Goal: Task Accomplishment & Management: Use online tool/utility

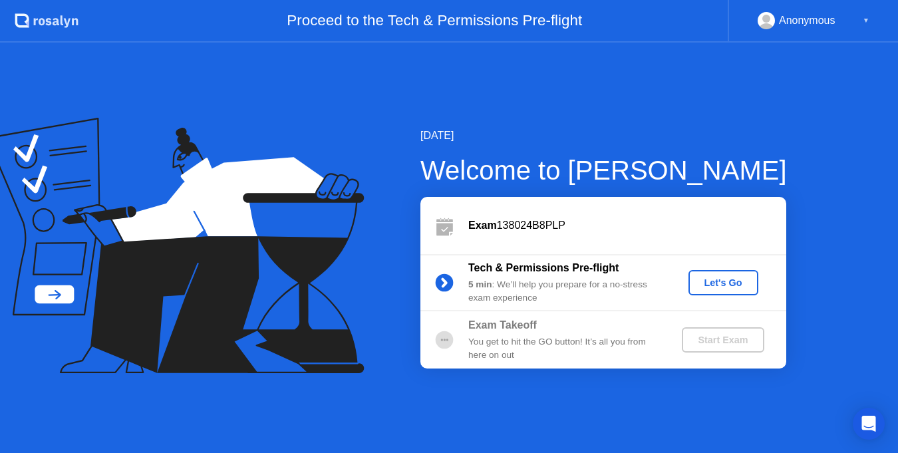
click at [712, 274] on button "Let's Go" at bounding box center [723, 282] width 70 height 25
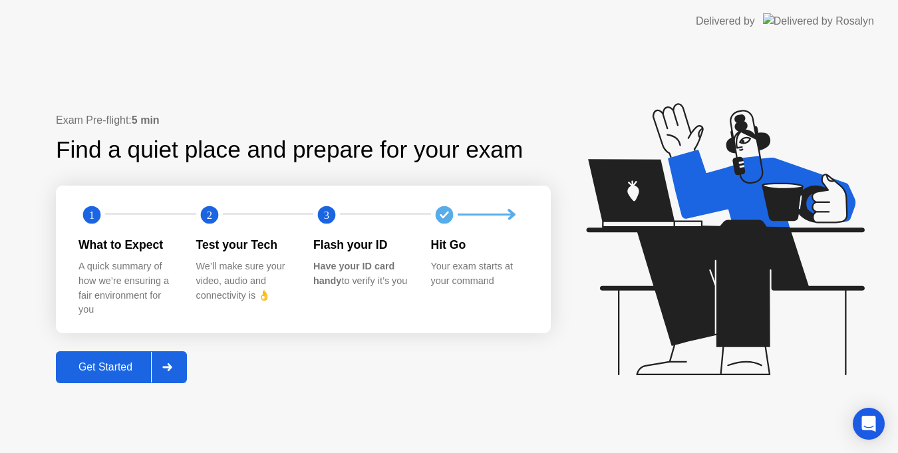
click at [116, 365] on div "Get Started" at bounding box center [105, 367] width 91 height 12
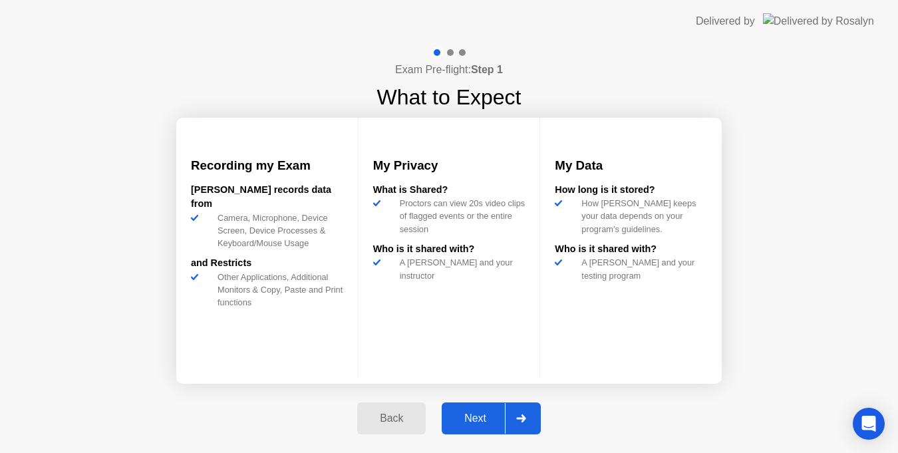
click at [526, 416] on icon at bounding box center [521, 418] width 10 height 8
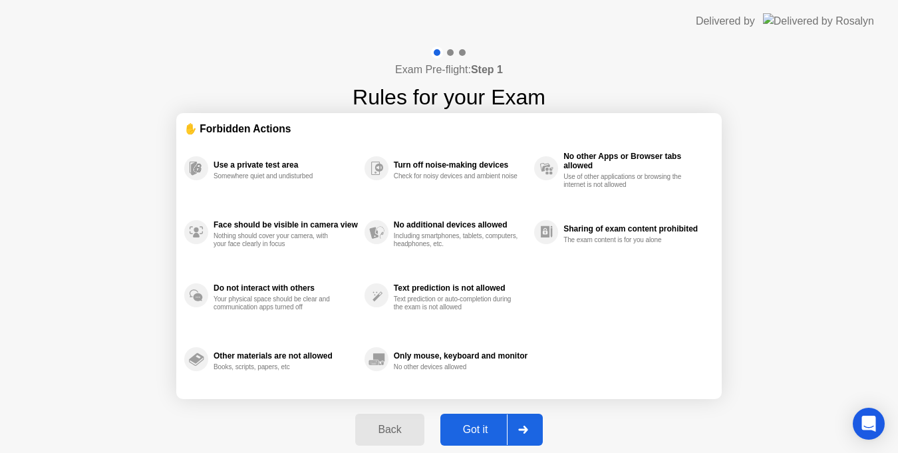
click at [526, 428] on icon at bounding box center [522, 430] width 9 height 8
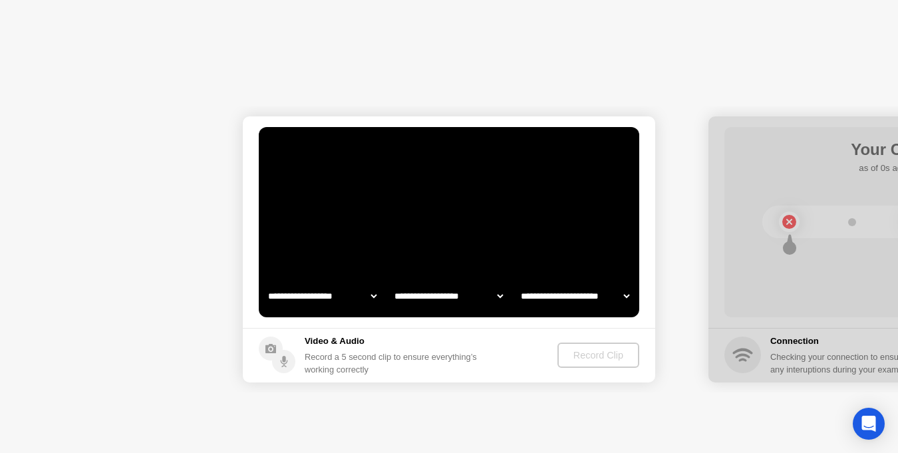
select select "**********"
select select "*******"
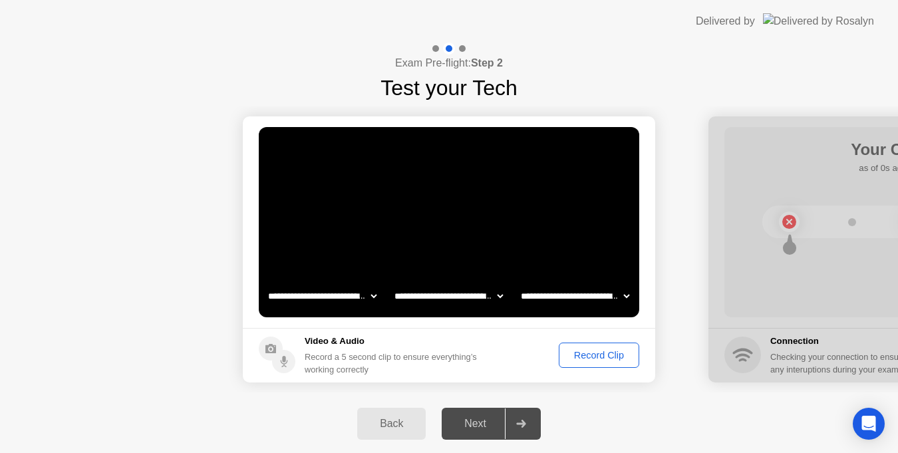
click at [585, 353] on div "Record Clip" at bounding box center [598, 355] width 71 height 11
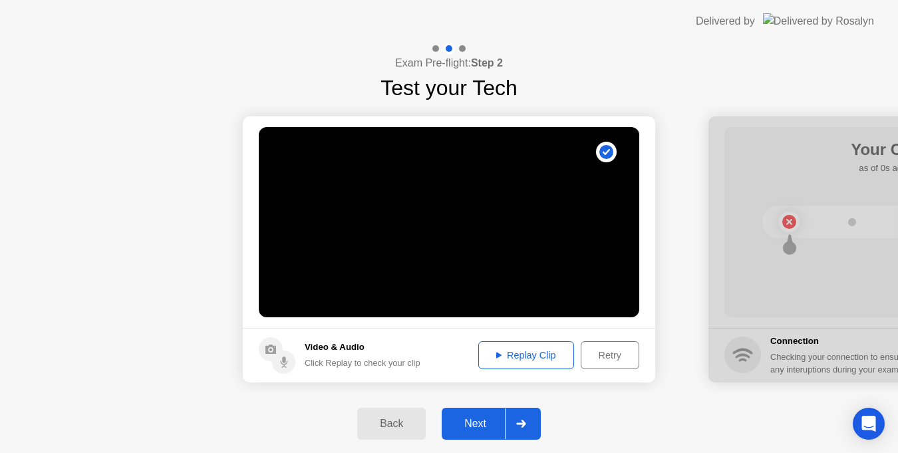
click at [526, 412] on div at bounding box center [521, 423] width 32 height 31
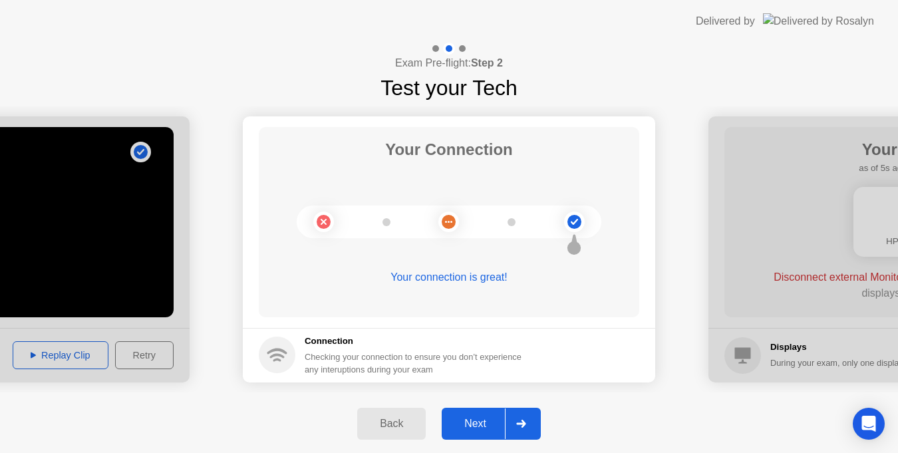
click at [518, 430] on div at bounding box center [521, 423] width 32 height 31
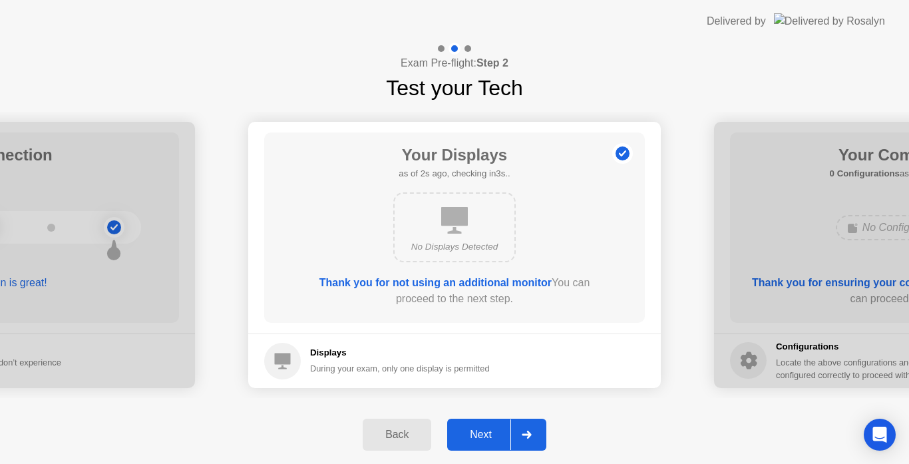
click at [504, 430] on div "Next" at bounding box center [480, 434] width 59 height 12
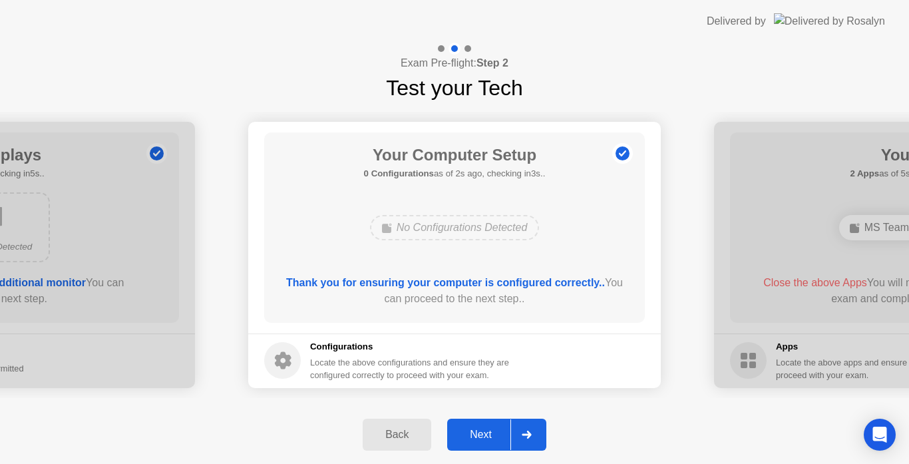
click at [528, 432] on icon at bounding box center [525, 434] width 9 height 8
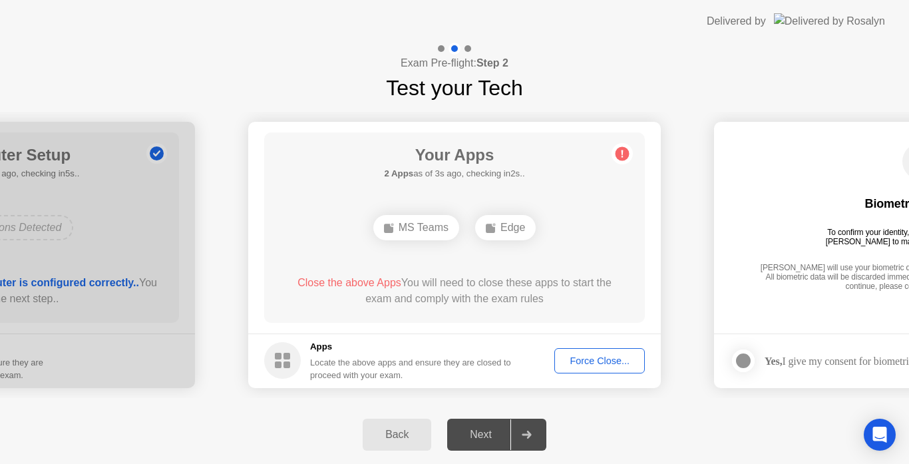
click at [585, 364] on div "Force Close..." at bounding box center [599, 360] width 81 height 11
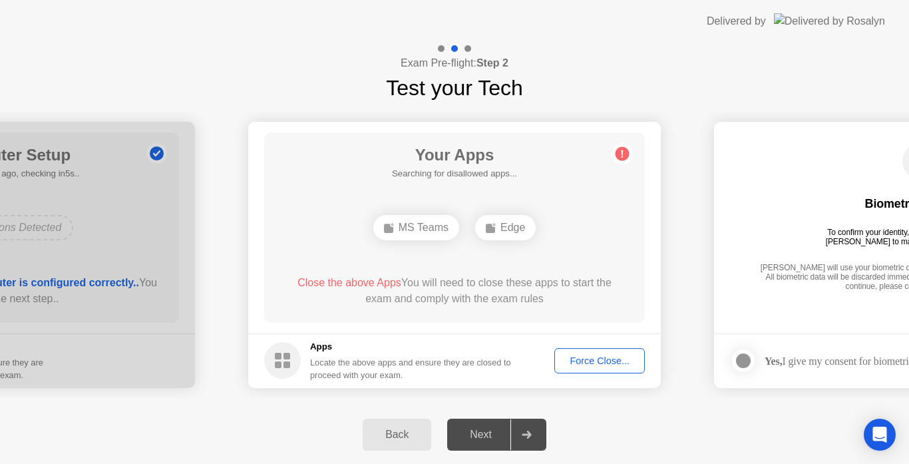
click at [569, 357] on div "Force Close..." at bounding box center [599, 360] width 81 height 11
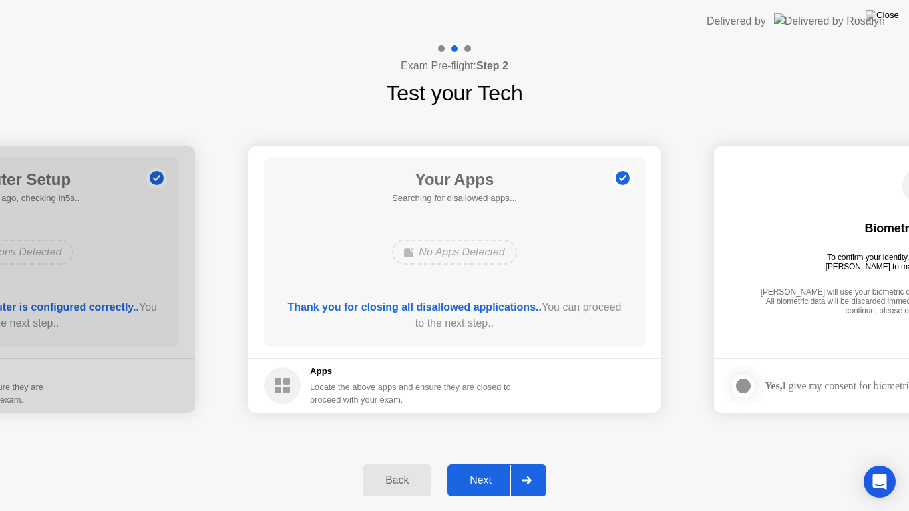
click at [482, 463] on div "Next" at bounding box center [480, 480] width 59 height 12
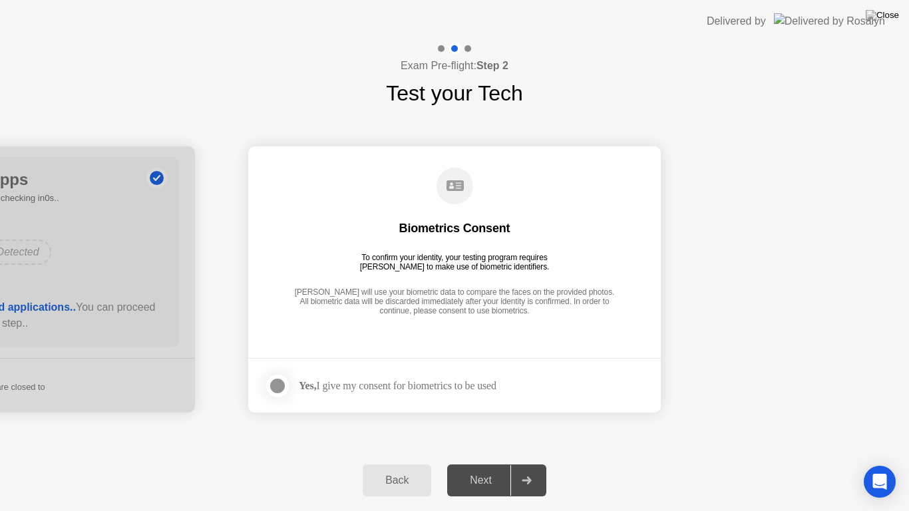
click at [284, 385] on div at bounding box center [277, 386] width 16 height 16
click at [475, 463] on div "Next" at bounding box center [480, 480] width 59 height 12
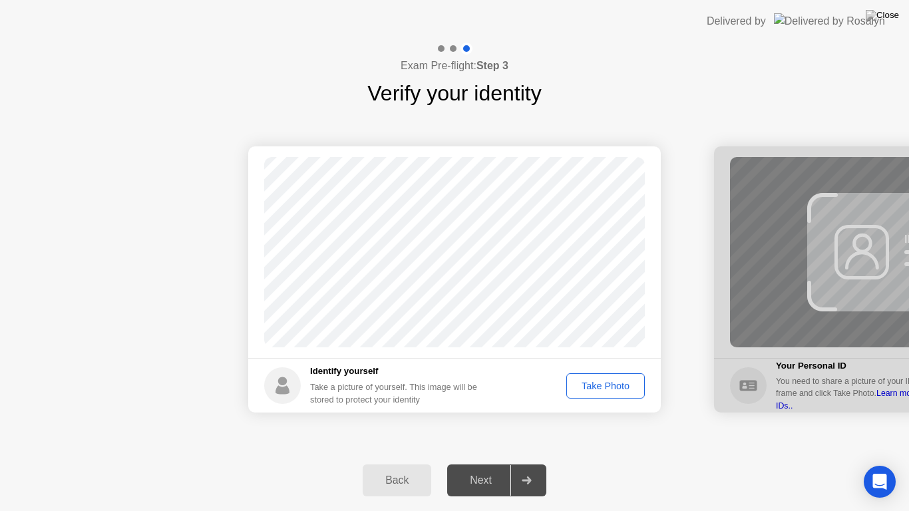
click at [582, 393] on button "Take Photo" at bounding box center [605, 385] width 78 height 25
click at [534, 463] on div at bounding box center [526, 480] width 32 height 31
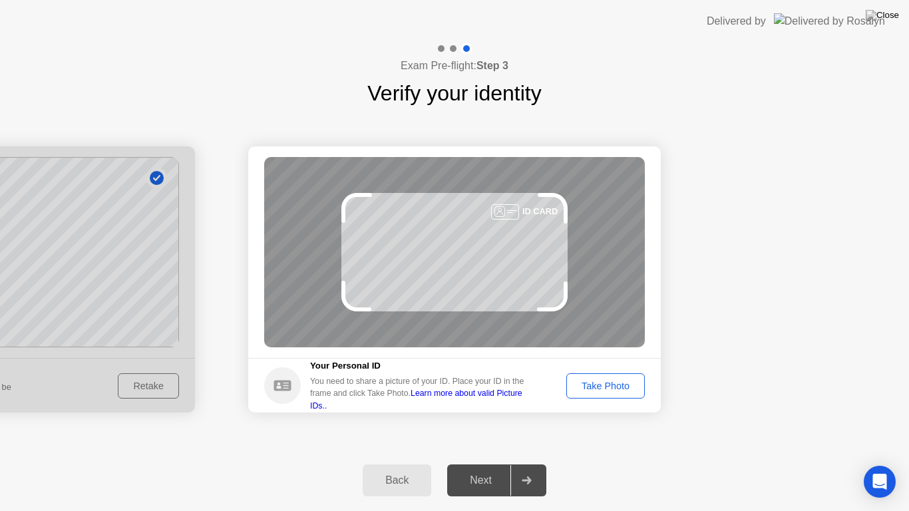
click at [607, 395] on button "Take Photo" at bounding box center [605, 385] width 78 height 25
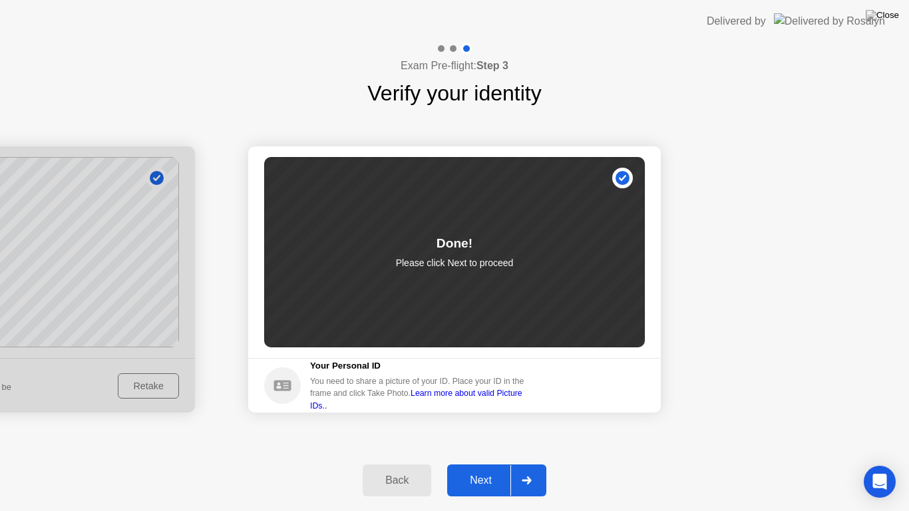
click at [525, 463] on icon at bounding box center [526, 480] width 10 height 8
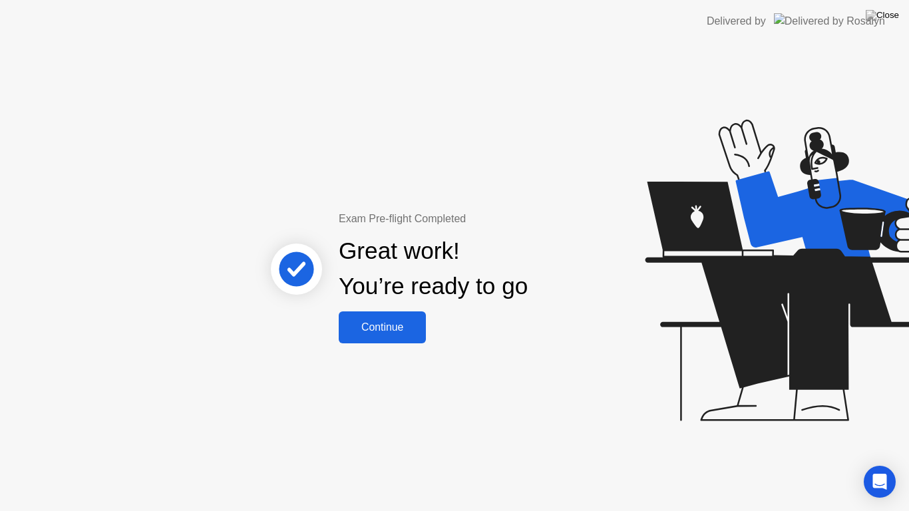
click at [402, 339] on button "Continue" at bounding box center [382, 327] width 87 height 32
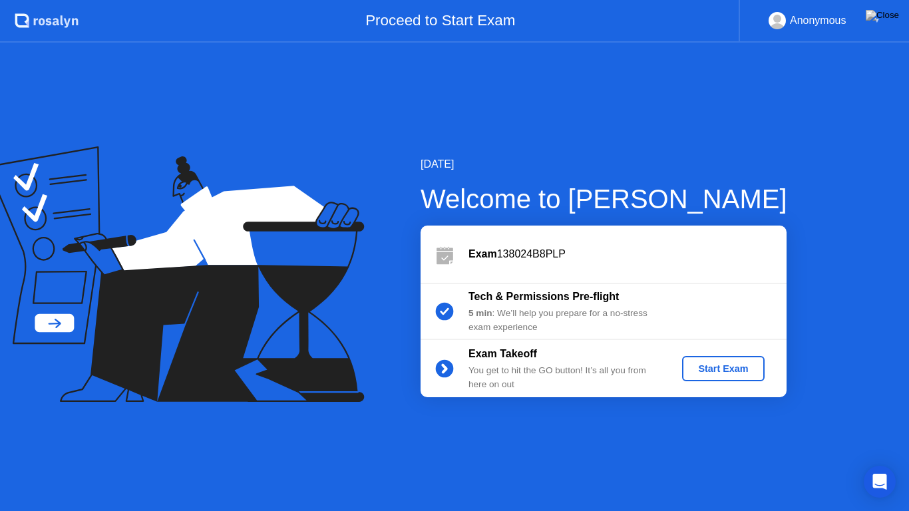
click at [716, 363] on div "Start Exam" at bounding box center [722, 368] width 71 height 11
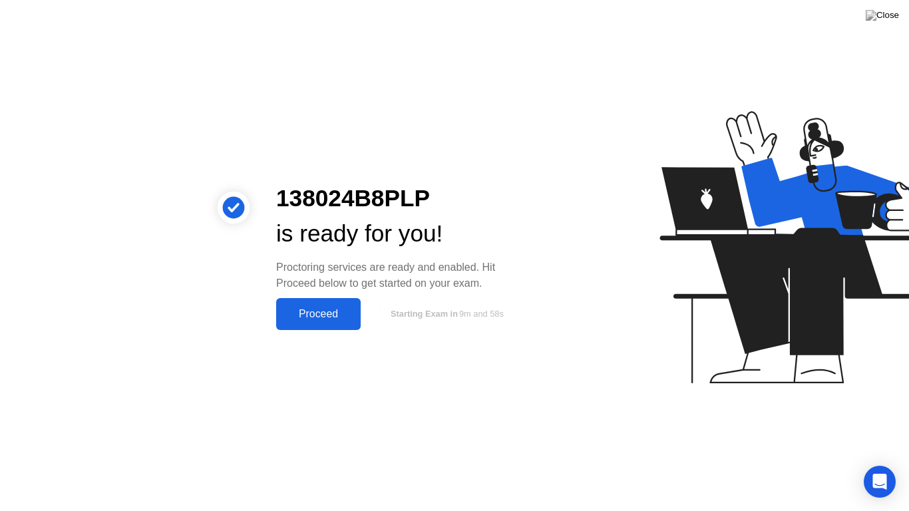
click at [317, 314] on div "Proceed" at bounding box center [318, 314] width 76 height 12
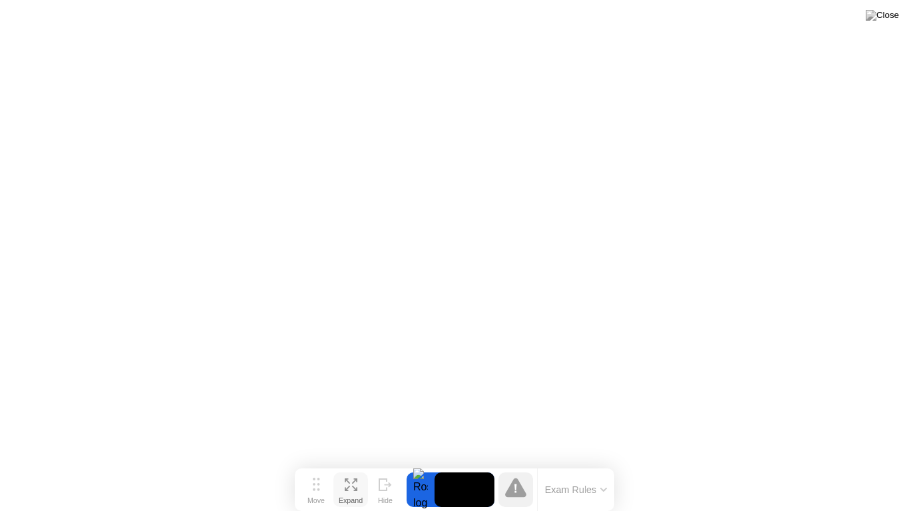
click at [353, 463] on div "Expand" at bounding box center [351, 500] width 24 height 8
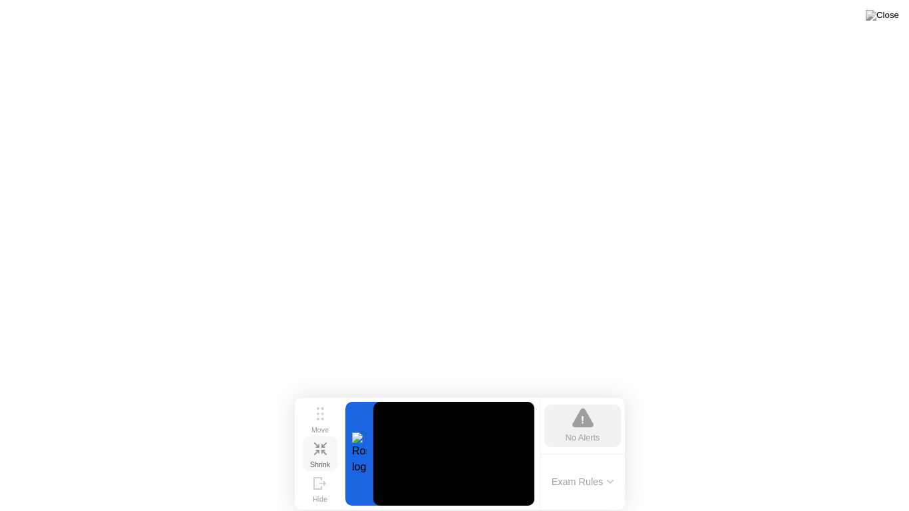
click at [317, 463] on div "Shrink" at bounding box center [320, 464] width 20 height 8
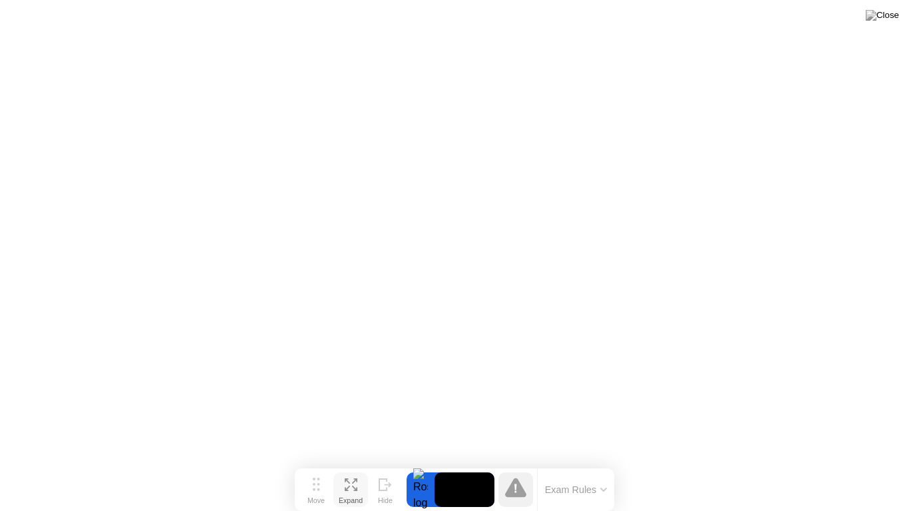
click at [355, 463] on icon at bounding box center [351, 484] width 13 height 13
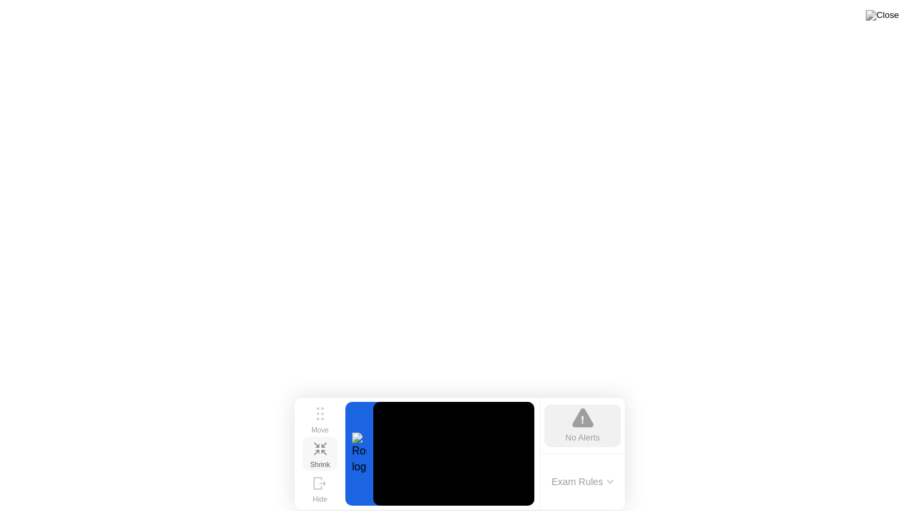
click at [321, 455] on icon at bounding box center [323, 452] width 5 height 5
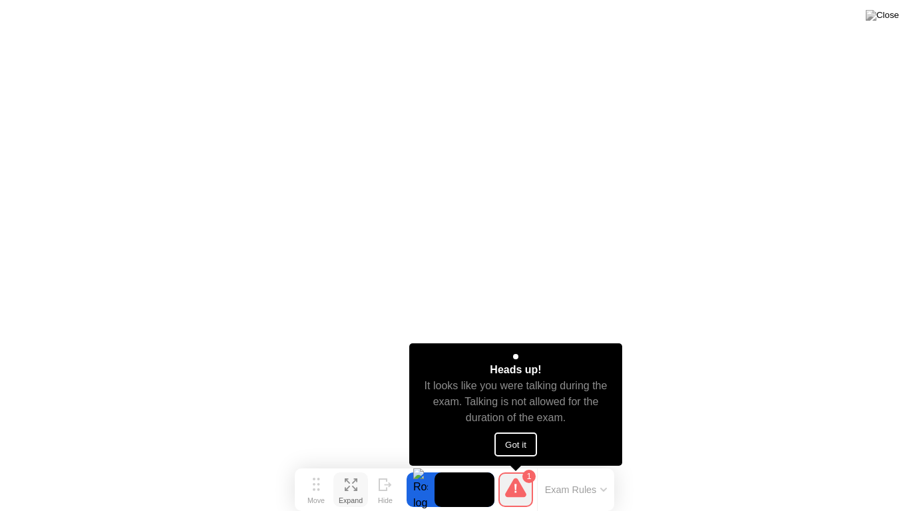
click at [532, 442] on button "Got it" at bounding box center [515, 444] width 43 height 24
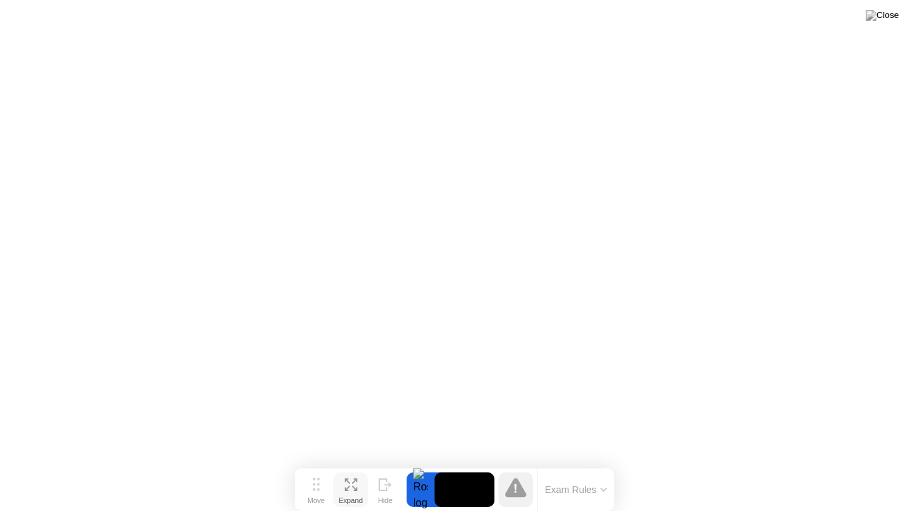
click at [598, 463] on button "Exam Rules" at bounding box center [576, 490] width 71 height 12
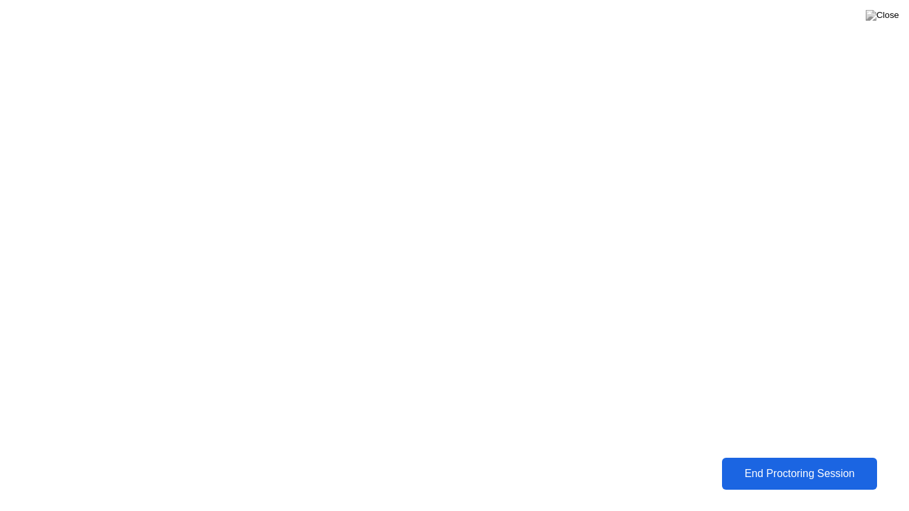
click at [835, 463] on div "End Proctoring Session" at bounding box center [799, 473] width 160 height 13
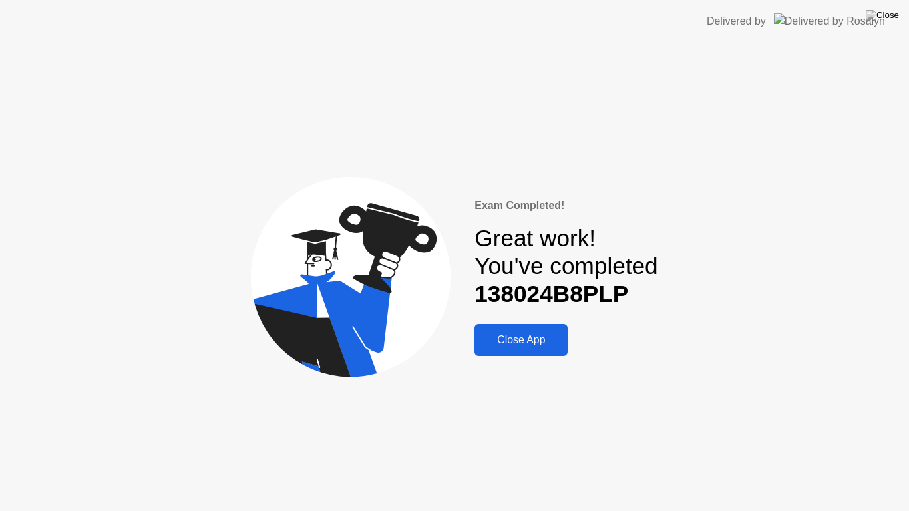
drag, startPoint x: 835, startPoint y: 475, endPoint x: 740, endPoint y: 376, distance: 137.4
click at [740, 376] on div "Exam Completed! Great work! You've completed 138024B8PLP Close App" at bounding box center [454, 277] width 909 height 468
click at [520, 342] on div "Close App" at bounding box center [520, 340] width 85 height 12
